Goal: Communication & Community: Answer question/provide support

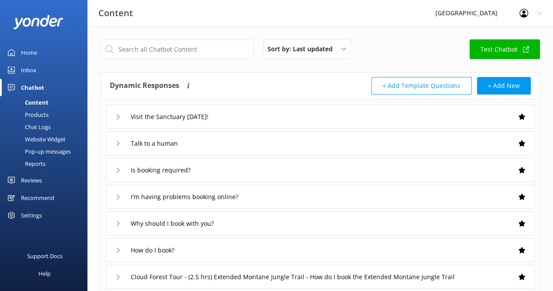
click at [31, 67] on div "Inbox" at bounding box center [28, 69] width 15 height 17
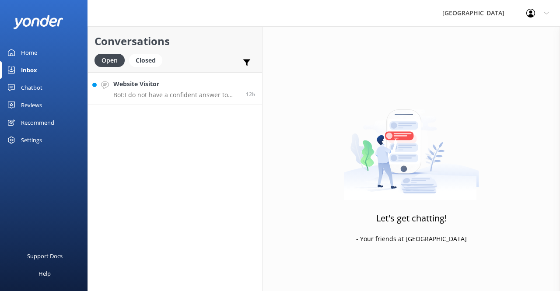
click at [183, 98] on p "Bot: I do not have a confident answer to your question. For more comprehensive …" at bounding box center [176, 95] width 126 height 8
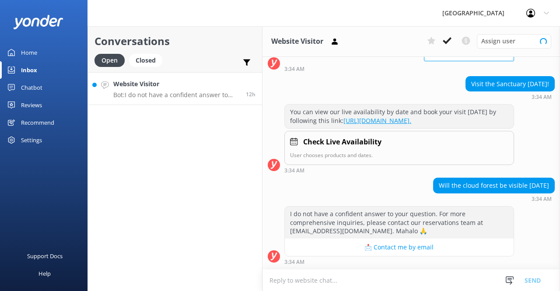
scroll to position [114, 0]
click at [150, 61] on div "Closed" at bounding box center [145, 60] width 33 height 13
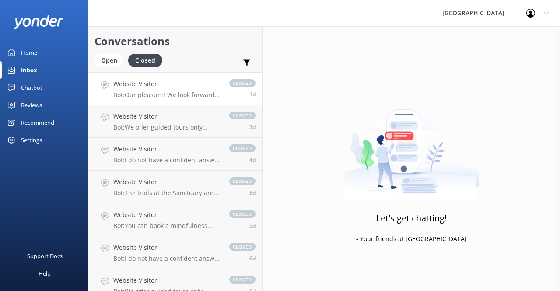
click at [165, 92] on p "Bot: Our pleasure! We look forward to your visit of the [GEOGRAPHIC_DATA] soon!" at bounding box center [166, 95] width 107 height 8
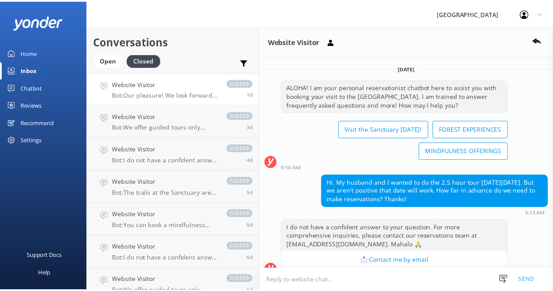
scroll to position [96, 0]
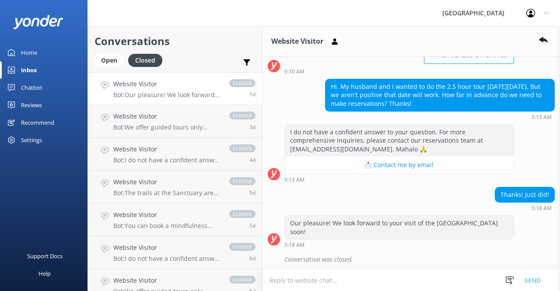
click at [30, 107] on div "Reviews" at bounding box center [31, 104] width 21 height 17
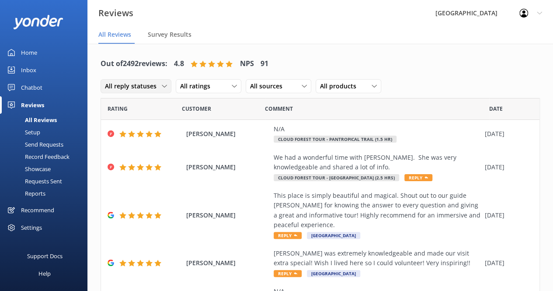
click at [160, 87] on span "All reply statuses" at bounding box center [133, 86] width 57 height 10
click at [137, 118] on div "Needs a reply" at bounding box center [122, 122] width 34 height 9
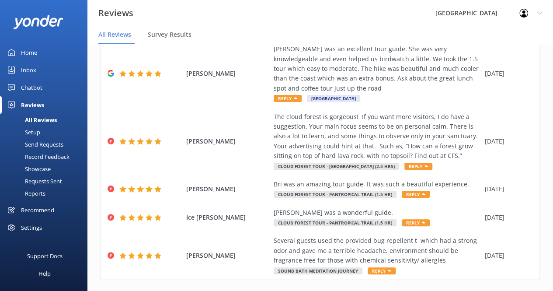
scroll to position [346, 0]
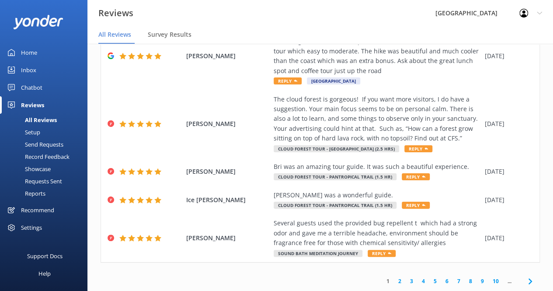
click at [394, 281] on link "2" at bounding box center [400, 281] width 12 height 8
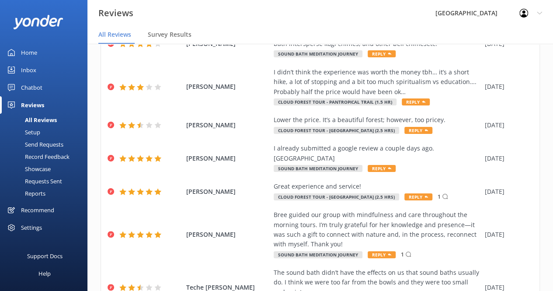
scroll to position [442, 0]
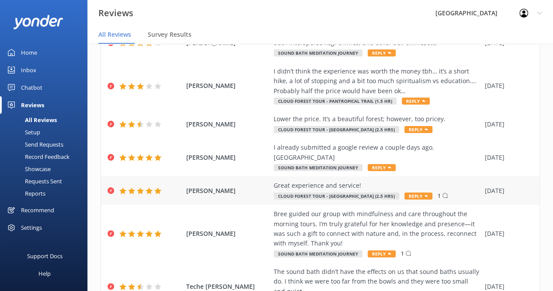
click at [448, 198] on use at bounding box center [445, 195] width 5 height 5
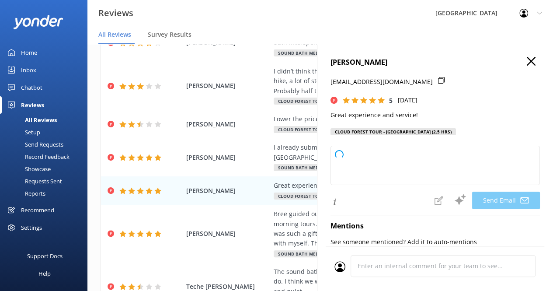
type textarea "Thank you so much, [PERSON_NAME]! We're thrilled to hear you had a great experi…"
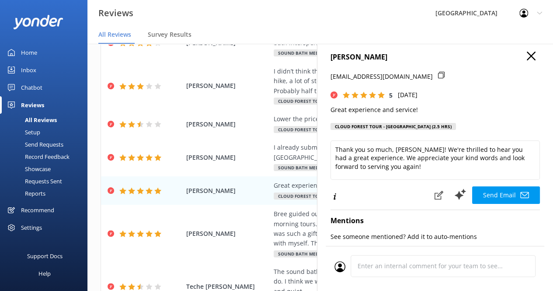
scroll to position [0, 0]
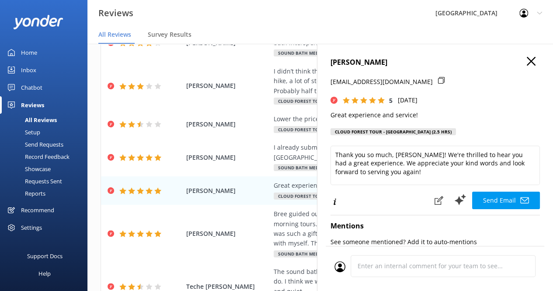
click at [527, 59] on icon "button" at bounding box center [531, 61] width 9 height 9
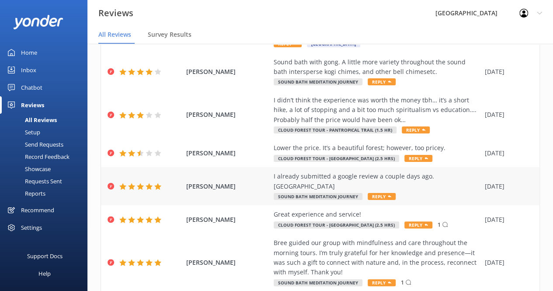
scroll to position [402, 0]
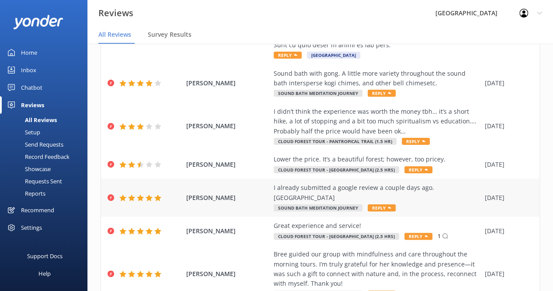
click at [464, 208] on div "I already submitted a google review a couple days ago. Mahalo Sound Bath Medita…" at bounding box center [377, 197] width 207 height 29
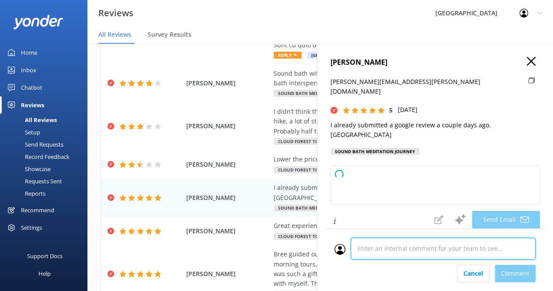
scroll to position [191, 0]
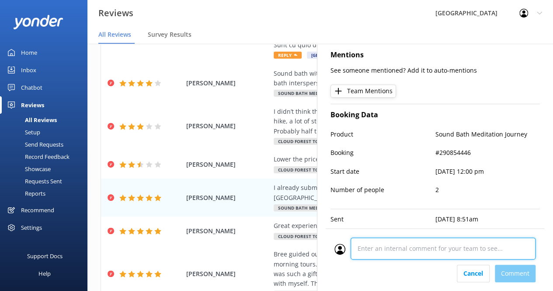
click at [395, 271] on div "Cancel Comment" at bounding box center [435, 259] width 219 height 63
type textarea "Thank you so much, [PERSON_NAME]! We truly appreciate your support and your kin…"
type textarea "we responded to her Google review."
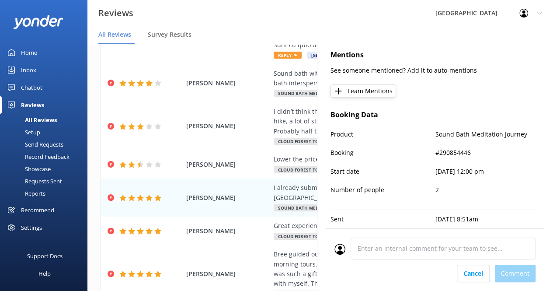
click at [524, 275] on div "Cancel Comment" at bounding box center [435, 273] width 201 height 17
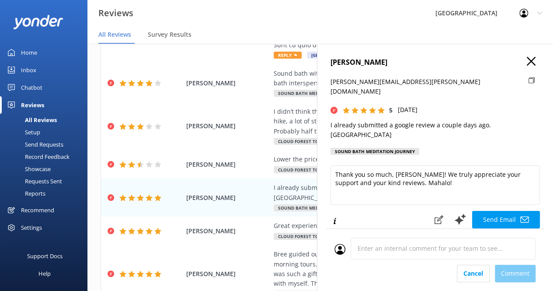
scroll to position [1, 0]
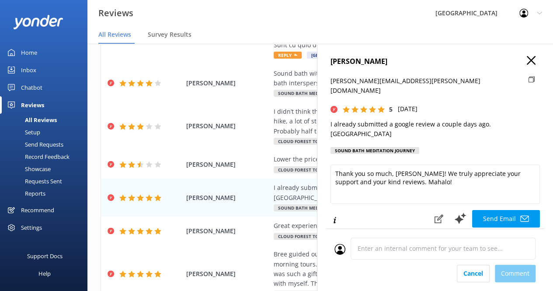
click at [527, 63] on icon "button" at bounding box center [531, 60] width 9 height 9
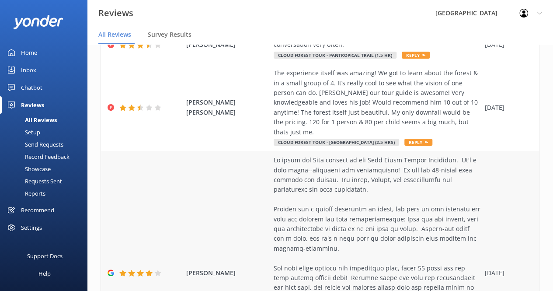
scroll to position [72, 0]
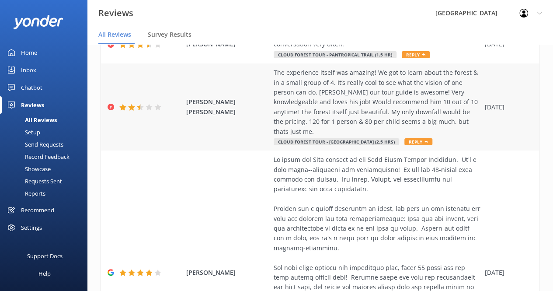
click at [374, 132] on div "The experience itself was amazing! We got to learn about the forest & in a smal…" at bounding box center [377, 102] width 207 height 69
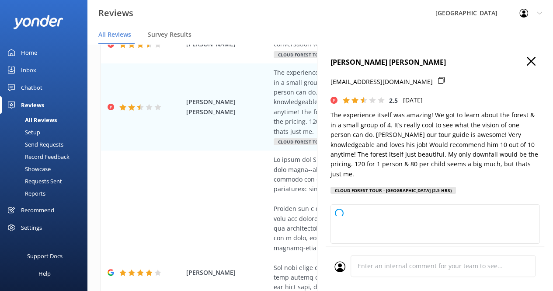
type textarea "Thank you so much for your feedback, [PERSON_NAME]! We're delighted to hear you…"
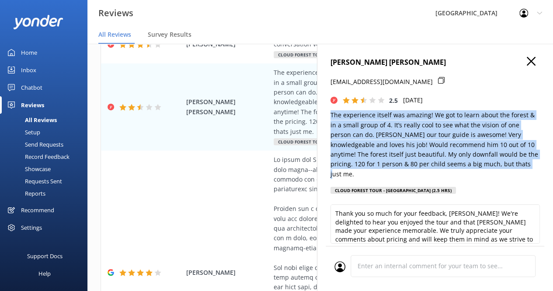
drag, startPoint x: 330, startPoint y: 116, endPoint x: 523, endPoint y: 162, distance: 198.2
click at [523, 162] on p "The experience itself was amazing! We got to learn about the forest & in a smal…" at bounding box center [435, 144] width 209 height 69
click at [528, 59] on icon "button" at bounding box center [531, 61] width 9 height 9
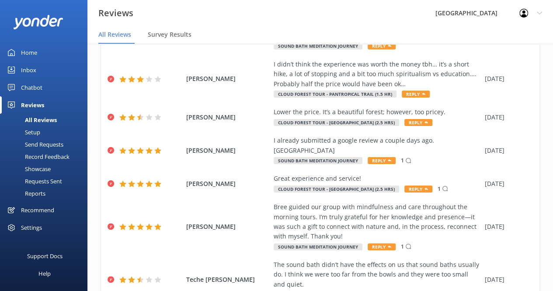
scroll to position [493, 0]
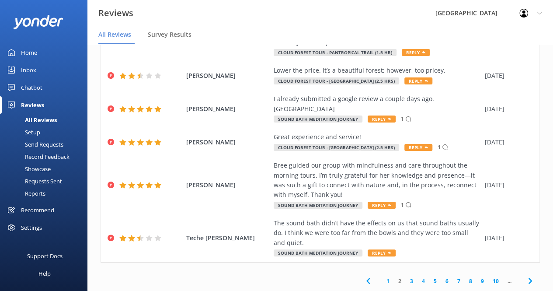
click at [384, 282] on link "1" at bounding box center [388, 281] width 12 height 8
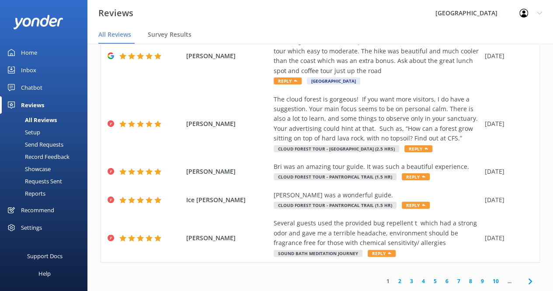
scroll to position [346, 0]
click at [338, 197] on div "[PERSON_NAME] was a wonderful guide." at bounding box center [377, 195] width 207 height 10
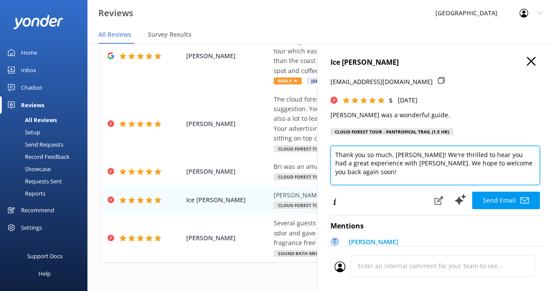
click at [388, 163] on textarea "Thank you so much, [PERSON_NAME]! We're thrilled to hear you had a great experi…" at bounding box center [435, 165] width 209 height 39
click at [529, 160] on textarea "Thank you so much, [PERSON_NAME]! We're thrilled to hear you had a great experi…" at bounding box center [435, 165] width 209 height 39
paste textarea "If you like to continue to receive inspiration, we invite you to join our onlin…"
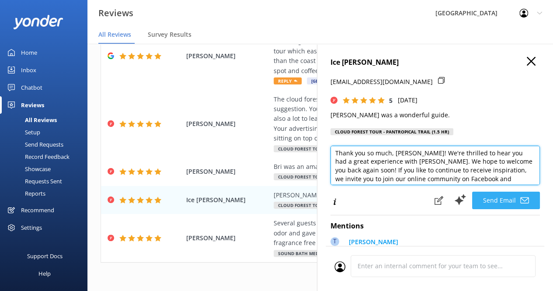
scroll to position [1, 0]
type textarea "Thank you so much, [PERSON_NAME]! We're thrilled to hear you had a great experi…"
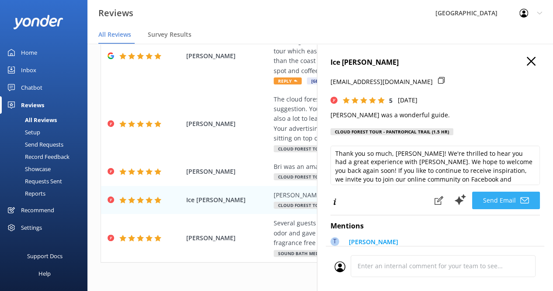
click at [498, 198] on button "Send Email" at bounding box center [506, 200] width 68 height 17
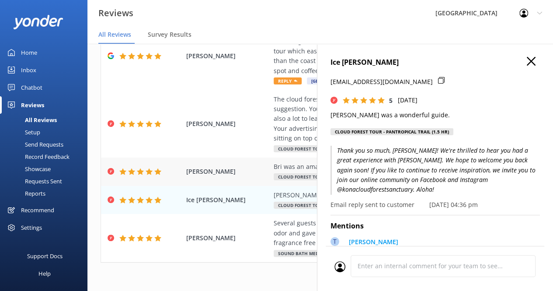
scroll to position [333, 0]
click at [263, 176] on span "[PERSON_NAME]" at bounding box center [227, 172] width 83 height 10
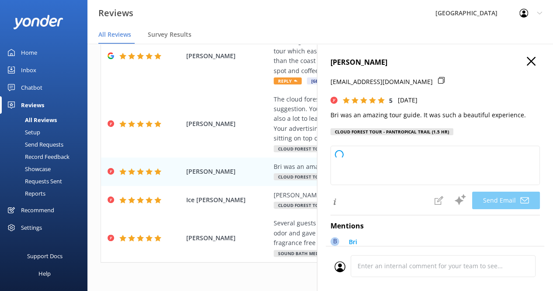
type textarea "Thank you so much, [PERSON_NAME]! We're delighted to hear you had a beautiful e…"
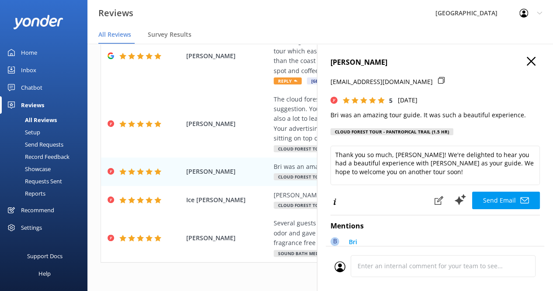
click at [527, 57] on icon "button" at bounding box center [531, 61] width 9 height 9
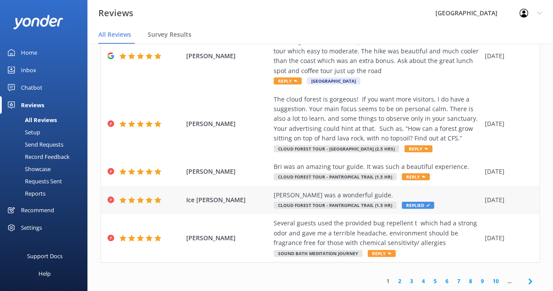
click at [307, 210] on div "[PERSON_NAME] was a wonderful guide. Cloud Forest Tour - Pantropical Trail (1.5…" at bounding box center [377, 200] width 207 height 20
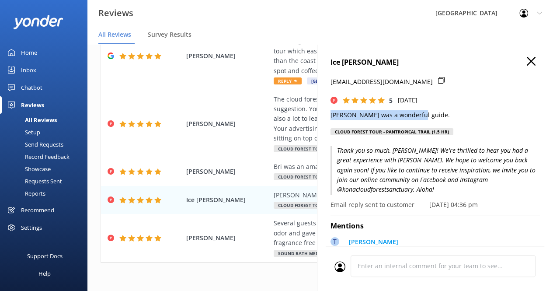
drag, startPoint x: 331, startPoint y: 115, endPoint x: 418, endPoint y: 112, distance: 87.5
click at [418, 112] on p "[PERSON_NAME] was a wonderful guide." at bounding box center [435, 115] width 209 height 10
copy p "[PERSON_NAME] was a wonderful guide."
click at [527, 59] on icon "button" at bounding box center [531, 61] width 9 height 9
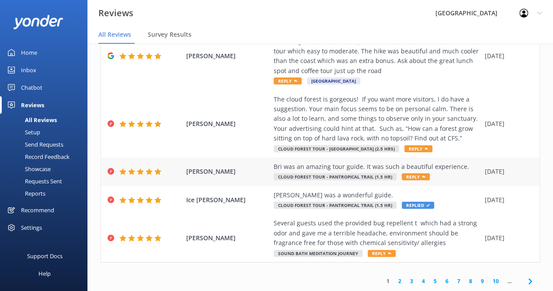
scroll to position [324, 0]
click at [352, 172] on div "Bri was an amazing tour guide. It was such a beautiful experience." at bounding box center [377, 167] width 207 height 10
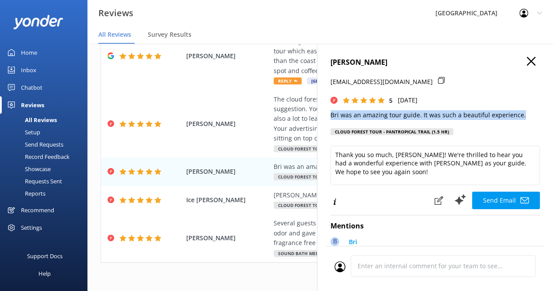
drag, startPoint x: 525, startPoint y: 117, endPoint x: 324, endPoint y: 108, distance: 200.4
click at [324, 108] on div "[PERSON_NAME] [EMAIL_ADDRESS][DOMAIN_NAME] 5 [DATE] Bri was an amazing tour gui…" at bounding box center [435, 189] width 236 height 291
copy p "Bri was an amazing tour guide. It was such a beautiful experience."
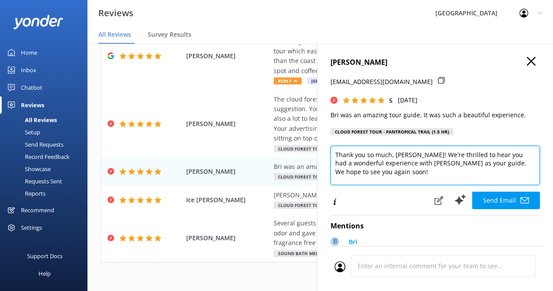
click at [415, 174] on textarea "Thank you so much, [PERSON_NAME]! We're thrilled to hear you had a wonderful ex…" at bounding box center [435, 165] width 209 height 39
paste textarea "If you like to continue to receive inspiration, we invite you to join our onlin…"
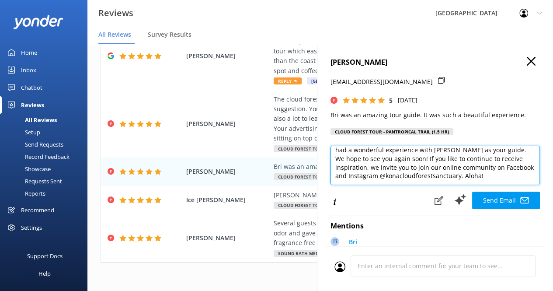
scroll to position [0, 0]
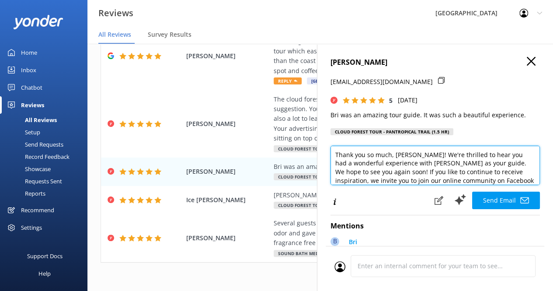
click at [404, 157] on textarea "Thank you so much, [PERSON_NAME]! We're thrilled to hear you had a wonderful ex…" at bounding box center [435, 165] width 209 height 39
click at [421, 165] on textarea "Thank you so much, [PERSON_NAME]! We're thrilled to hear you had a wonderful ex…" at bounding box center [435, 165] width 209 height 39
type textarea "Thank you so much, [PERSON_NAME]! We're thrilled to hear you had a wonderful ex…"
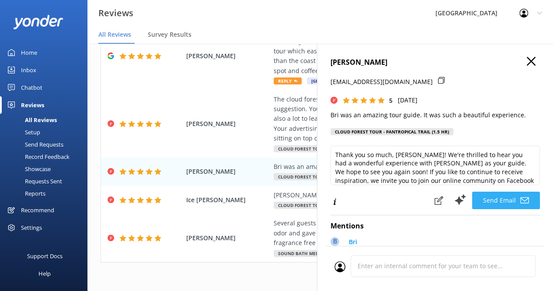
click at [488, 199] on button "Send Email" at bounding box center [506, 200] width 68 height 17
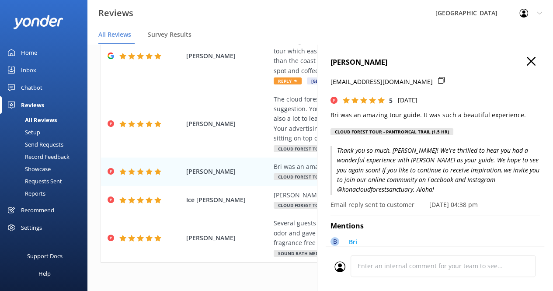
click at [528, 63] on icon "button" at bounding box center [531, 61] width 9 height 9
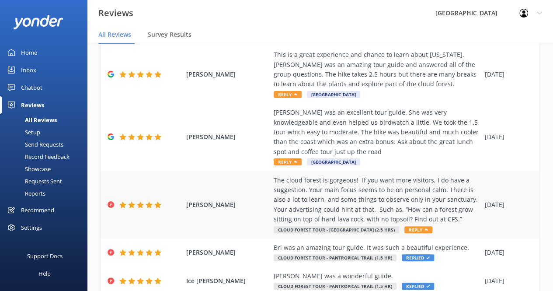
scroll to position [271, 0]
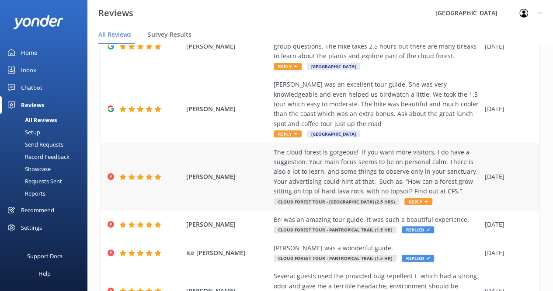
click at [382, 188] on div "The cloud forest is gorgeous! If you want more visitors, I do have a suggestion…" at bounding box center [377, 171] width 207 height 49
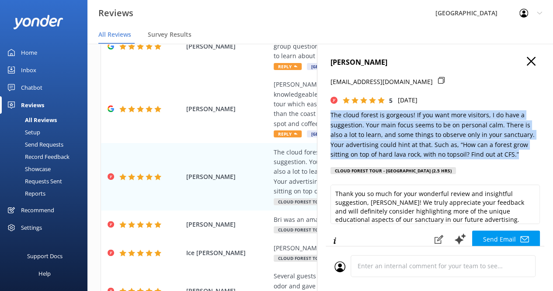
drag, startPoint x: 330, startPoint y: 114, endPoint x: 517, endPoint y: 153, distance: 191.2
click at [517, 153] on div "[PERSON_NAME] [EMAIL_ADDRESS][DOMAIN_NAME] 5 [DATE] The cloud forest is gorgeou…" at bounding box center [435, 189] width 236 height 291
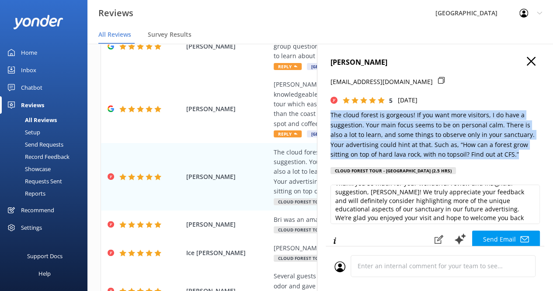
scroll to position [13, 0]
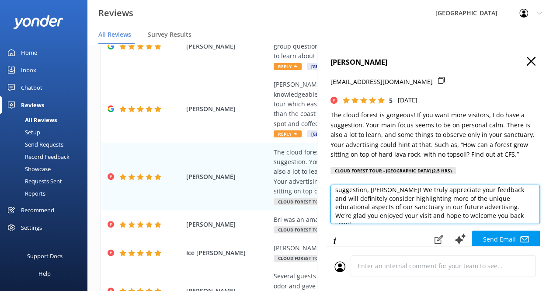
click at [499, 217] on textarea "Thank you so much for your wonderful review and insightful suggestion, [PERSON_…" at bounding box center [435, 204] width 209 height 39
paste textarea "If you like to continue to receive inspiration, we invite you to join our onlin…"
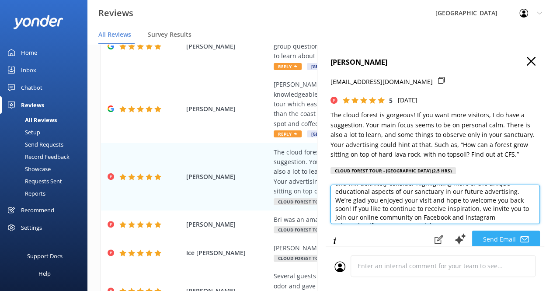
scroll to position [28, 0]
type textarea "Thank you so much for your wonderful review and insightful suggestion, [PERSON_…"
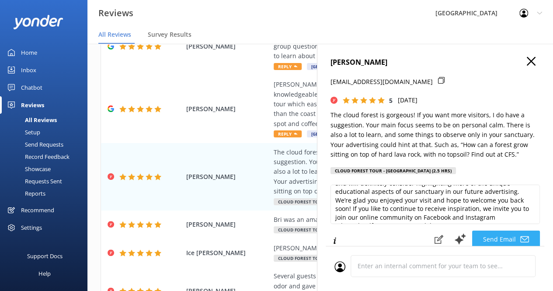
click at [496, 237] on button "Send Email" at bounding box center [506, 238] width 68 height 17
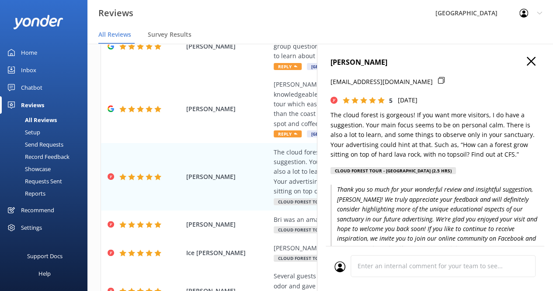
click at [527, 62] on icon "button" at bounding box center [531, 61] width 9 height 9
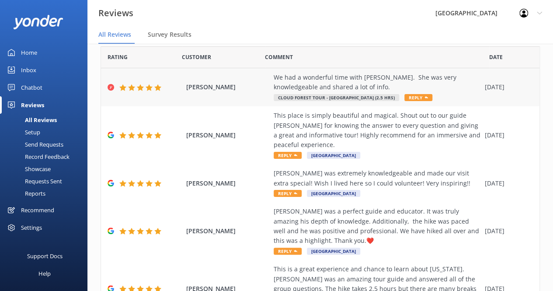
scroll to position [30, 0]
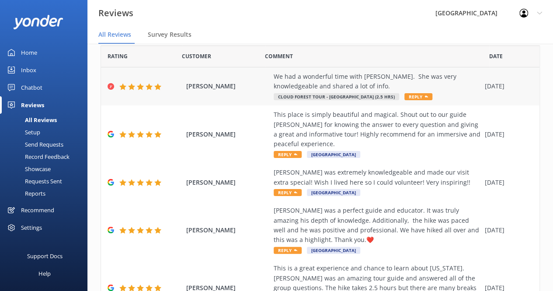
click at [350, 91] on div "We had a wonderful time with [PERSON_NAME]. She was very knowledgeable and shar…" at bounding box center [377, 82] width 207 height 20
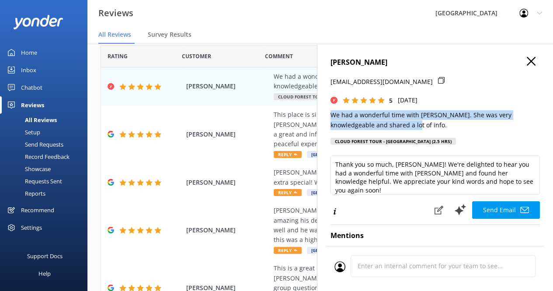
drag, startPoint x: 393, startPoint y: 125, endPoint x: 324, endPoint y: 119, distance: 68.9
click at [324, 119] on div "[PERSON_NAME] [EMAIL_ADDRESS][DOMAIN_NAME] 5 [DATE] We had a wonderful time wit…" at bounding box center [435, 189] width 236 height 291
copy p "We had a wonderful time with [PERSON_NAME]. She was very knowledgeable and shar…"
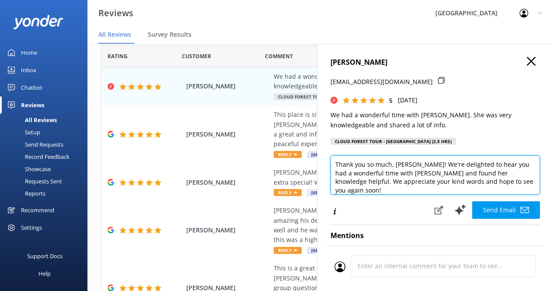
click at [402, 174] on textarea "Thank you so much, [PERSON_NAME]! We're delighted to hear you had a wonderful t…" at bounding box center [435, 174] width 209 height 39
click at [438, 188] on textarea "Thank you so much, [PERSON_NAME]! We're delighted to hear you had a wonderful t…" at bounding box center [435, 174] width 209 height 39
paste textarea "We had a wonderful time with [PERSON_NAME]. She was very knowledgeable and shar…"
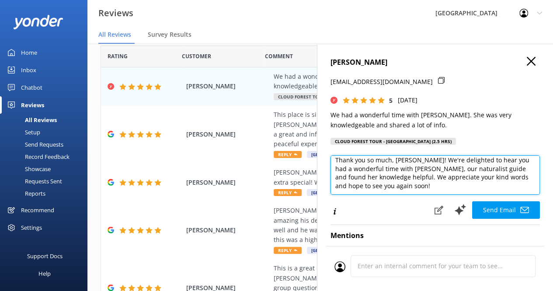
scroll to position [4, 0]
click at [411, 185] on textarea "Thank you so much, [PERSON_NAME]! We're delighted to hear you had a wonderful t…" at bounding box center [435, 174] width 209 height 39
paste textarea "If you like to continue to receive inspiration, we invite you to join our onlin…"
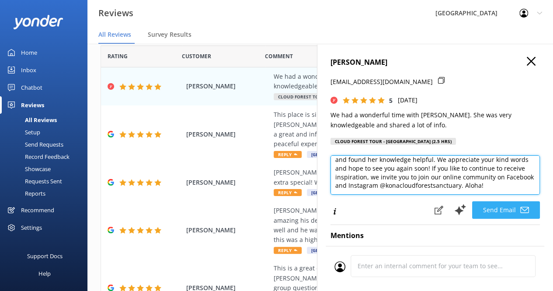
type textarea "Thank you so much, [PERSON_NAME]! We're delighted to hear you had a wonderful t…"
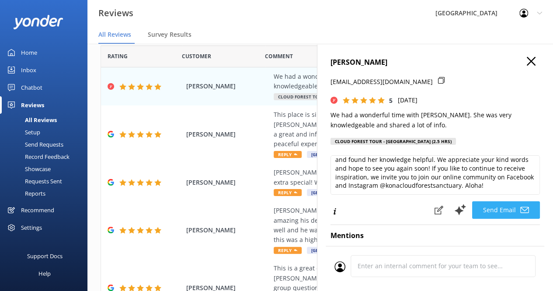
click at [492, 209] on button "Send Email" at bounding box center [506, 209] width 68 height 17
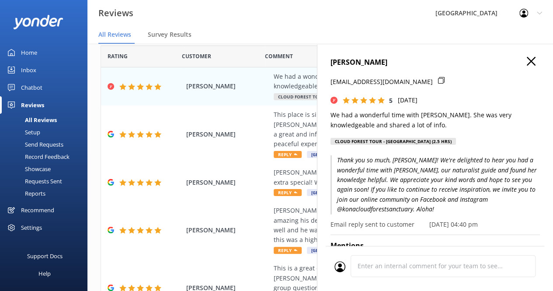
click at [527, 63] on use "button" at bounding box center [531, 61] width 9 height 9
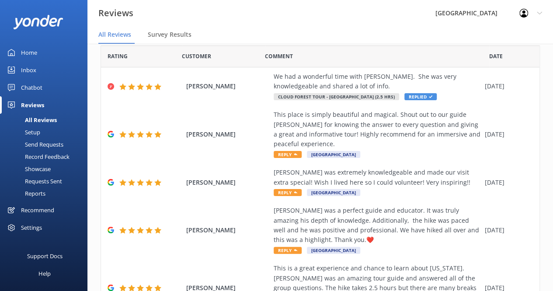
scroll to position [0, 0]
